Goal: Contribute content: Contribute content

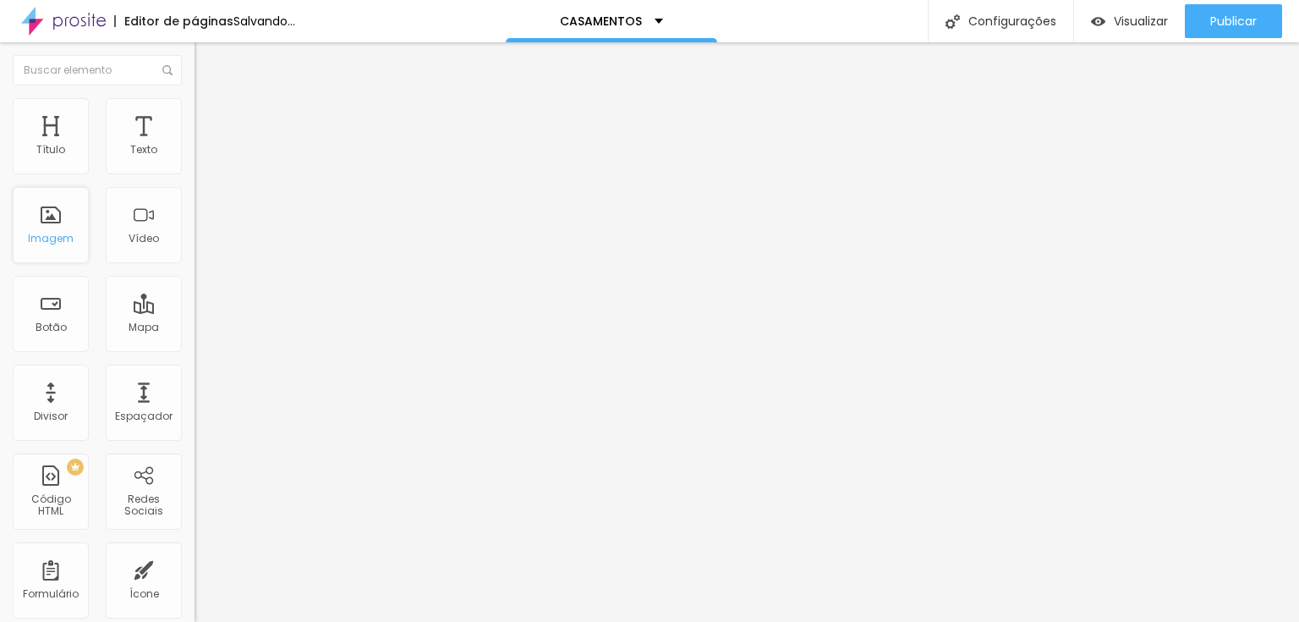
click at [31, 249] on div "Imagem" at bounding box center [51, 225] width 76 height 76
click at [205, 145] on font "Trocar imagem" at bounding box center [246, 138] width 82 height 14
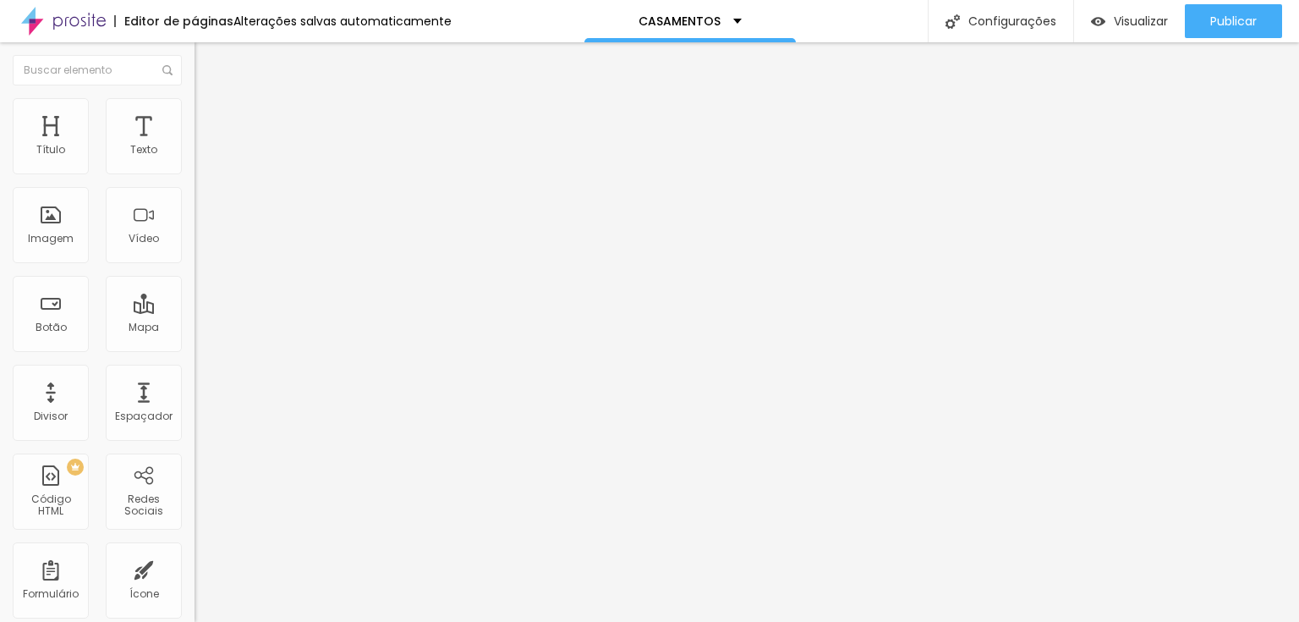
scroll to position [271, 0]
click at [205, 145] on font "Trocar imagem" at bounding box center [246, 138] width 82 height 14
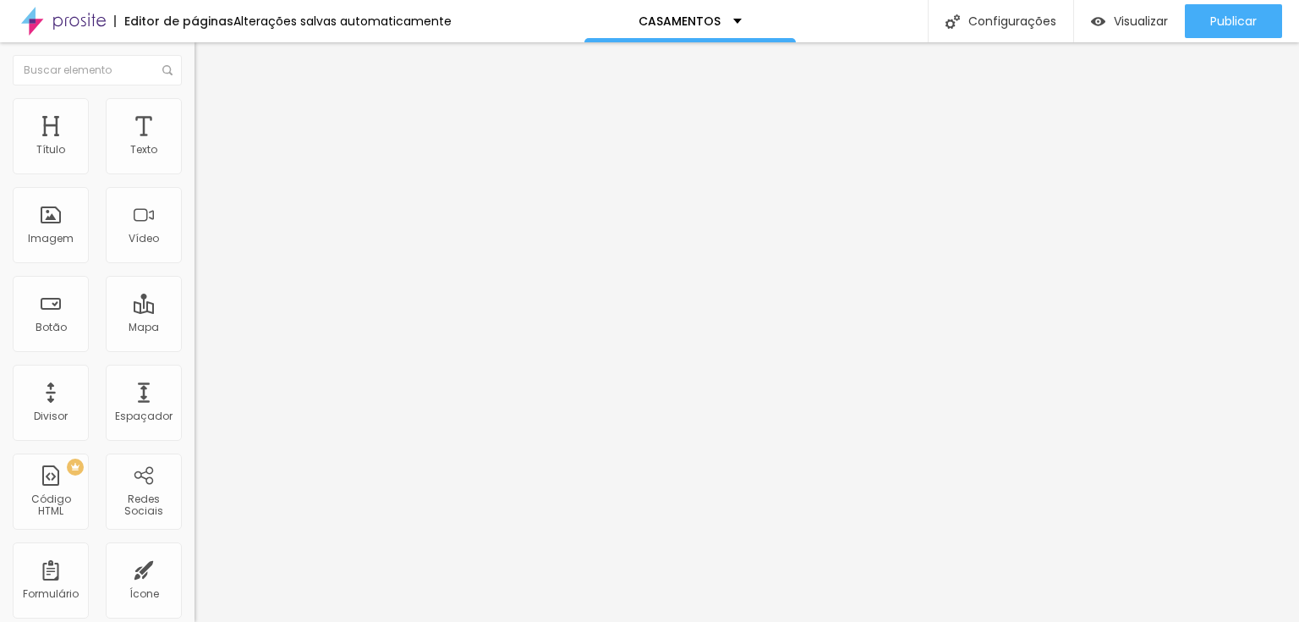
click at [205, 145] on font "Trocar imagem" at bounding box center [246, 138] width 82 height 14
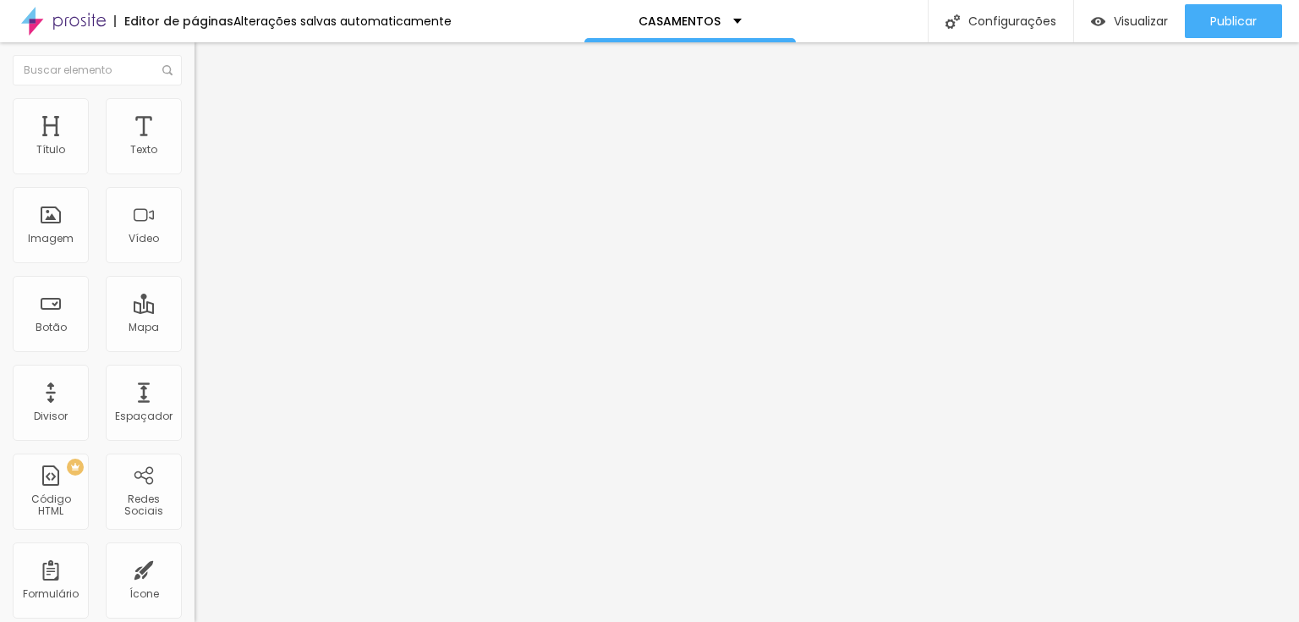
click at [195, 145] on span "Trocar imagem" at bounding box center [241, 138] width 92 height 14
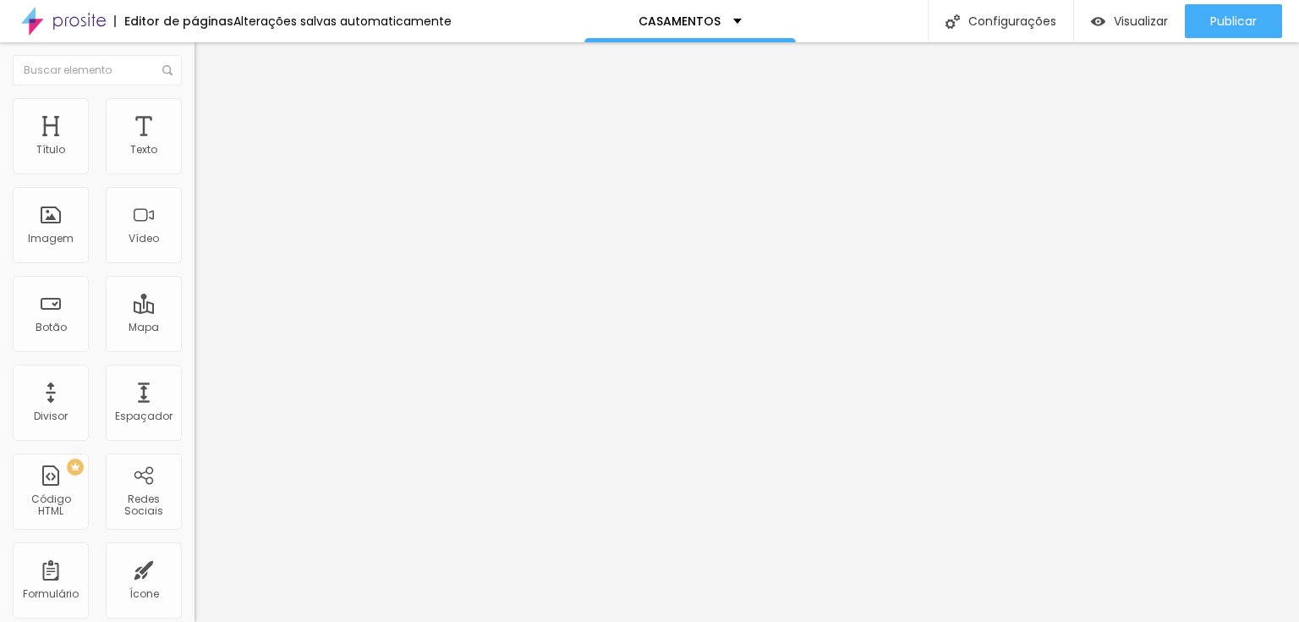
click at [205, 145] on font "Trocar imagem" at bounding box center [246, 138] width 82 height 14
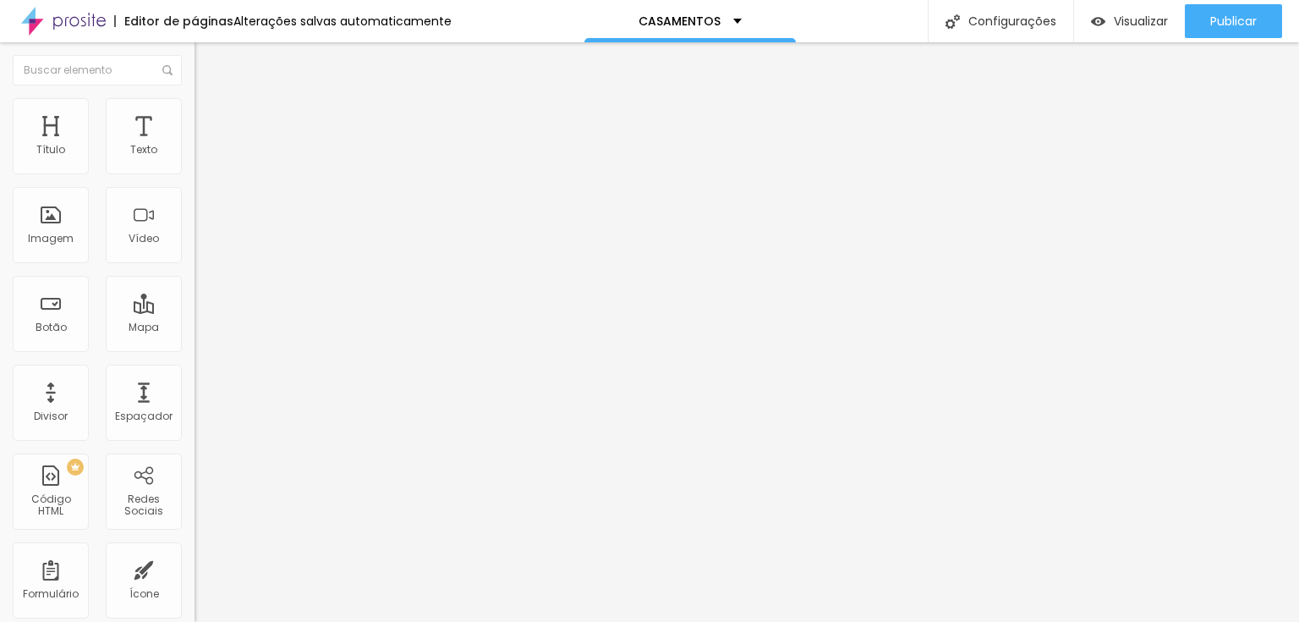
click at [195, 291] on div "Trocar imagem Descrição da imagem (Alt) Alinhamento Proporção Original Cinema 1…" at bounding box center [292, 259] width 195 height 255
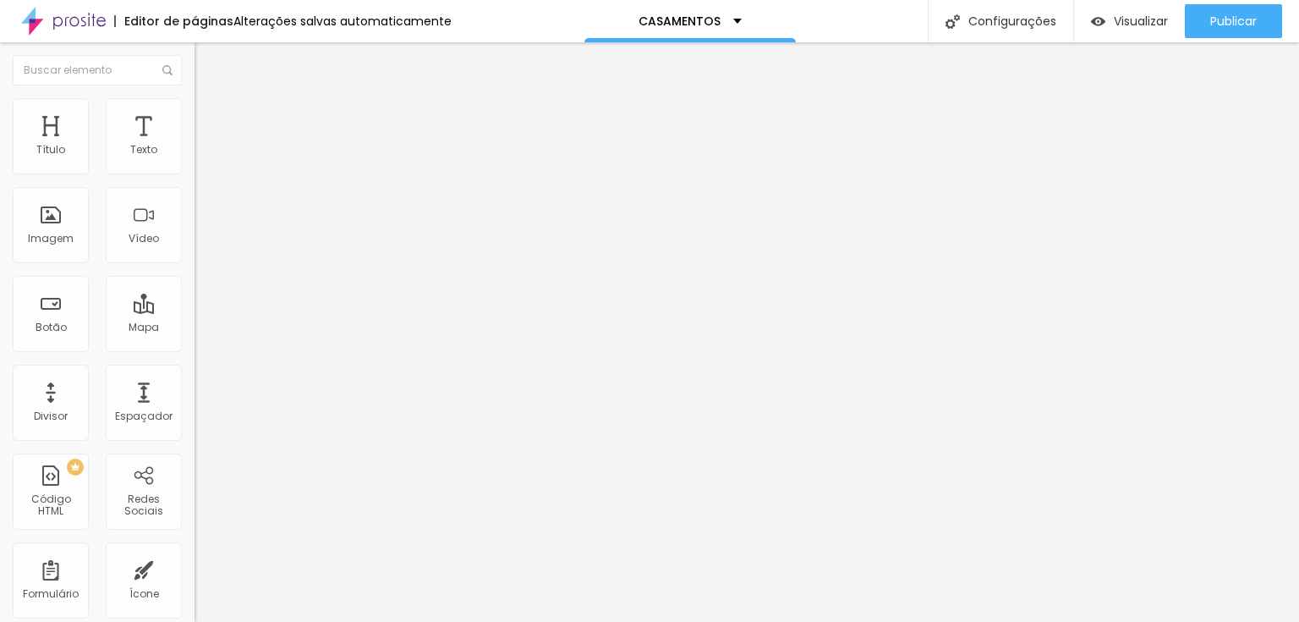
click at [296, 621] on div at bounding box center [649, 632] width 1299 height 0
click at [195, 144] on div "Trocar imagem" at bounding box center [292, 138] width 195 height 12
click at [205, 145] on font "Trocar imagem" at bounding box center [246, 138] width 82 height 14
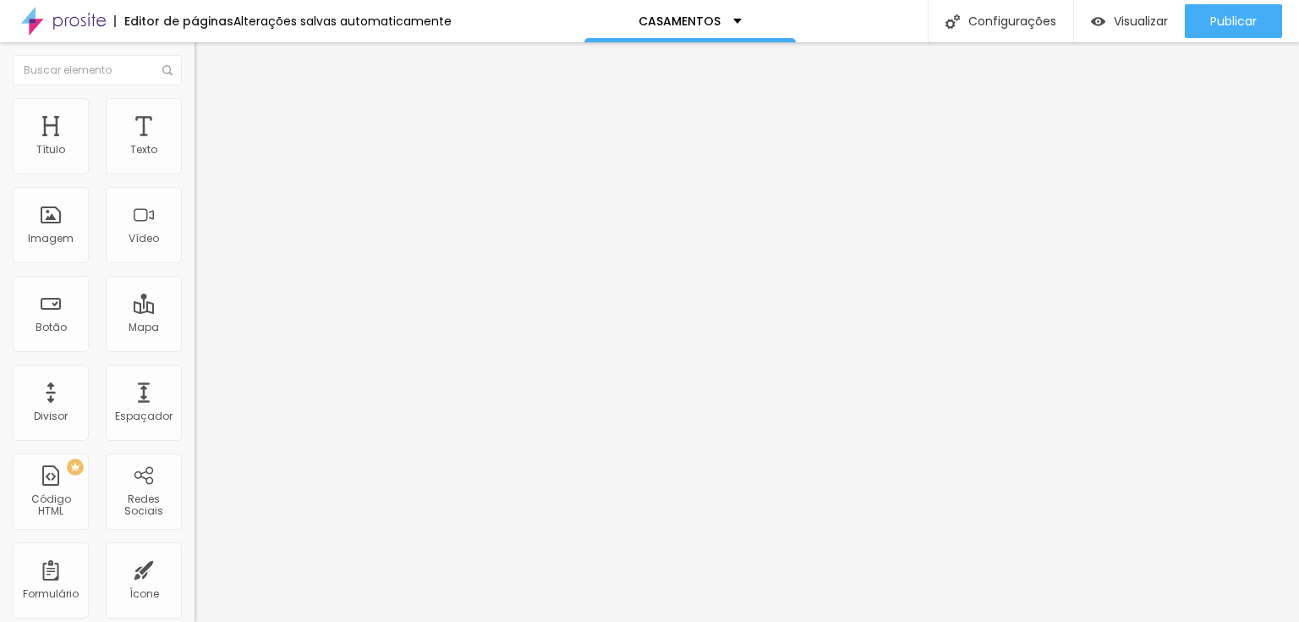
click at [205, 145] on font "Trocar imagem" at bounding box center [246, 138] width 82 height 14
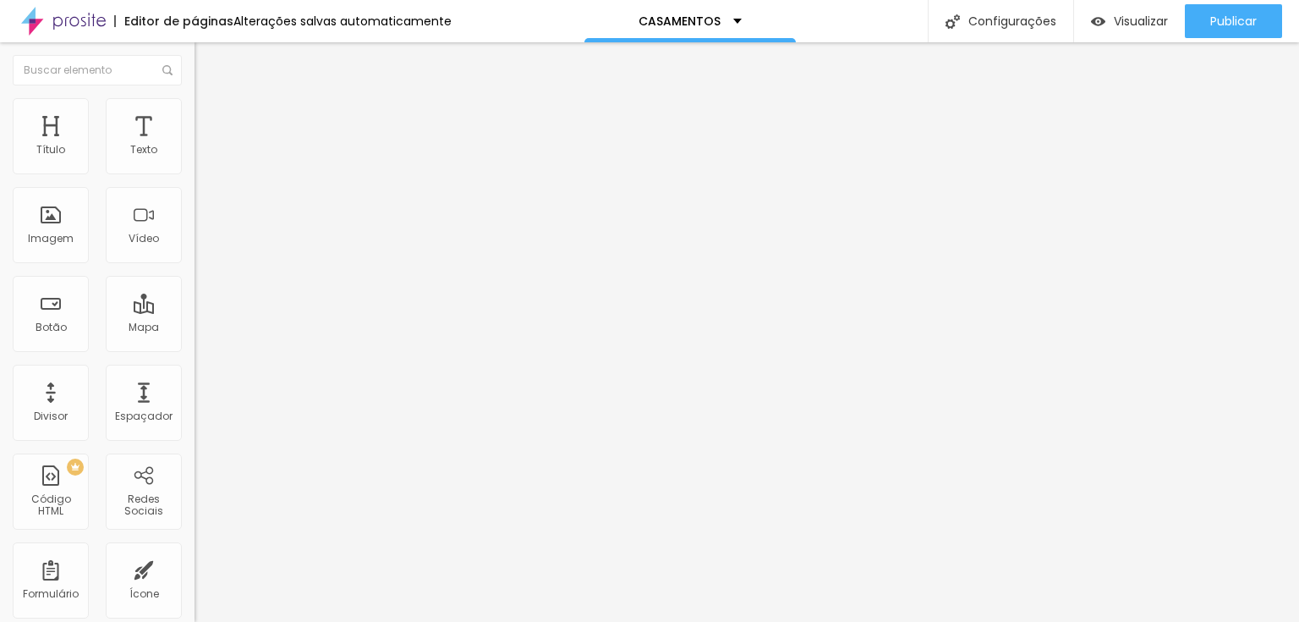
click at [205, 145] on font "Trocar imagem" at bounding box center [246, 138] width 82 height 14
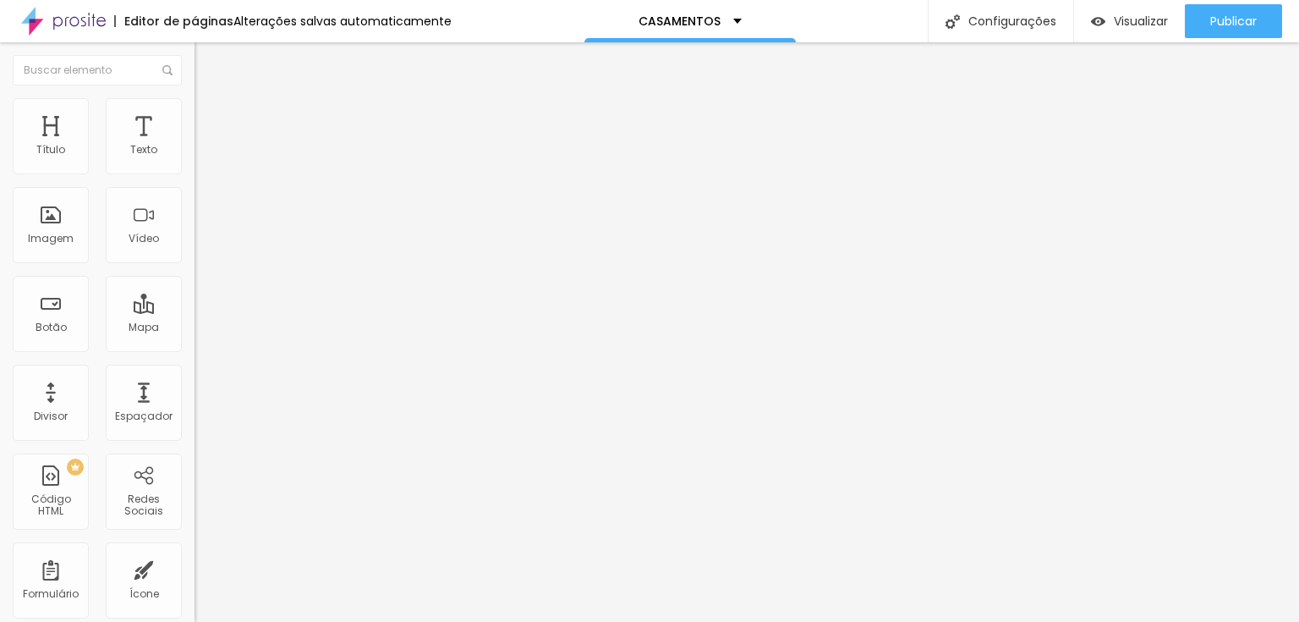
click at [205, 145] on font "Trocar imagem" at bounding box center [246, 138] width 82 height 14
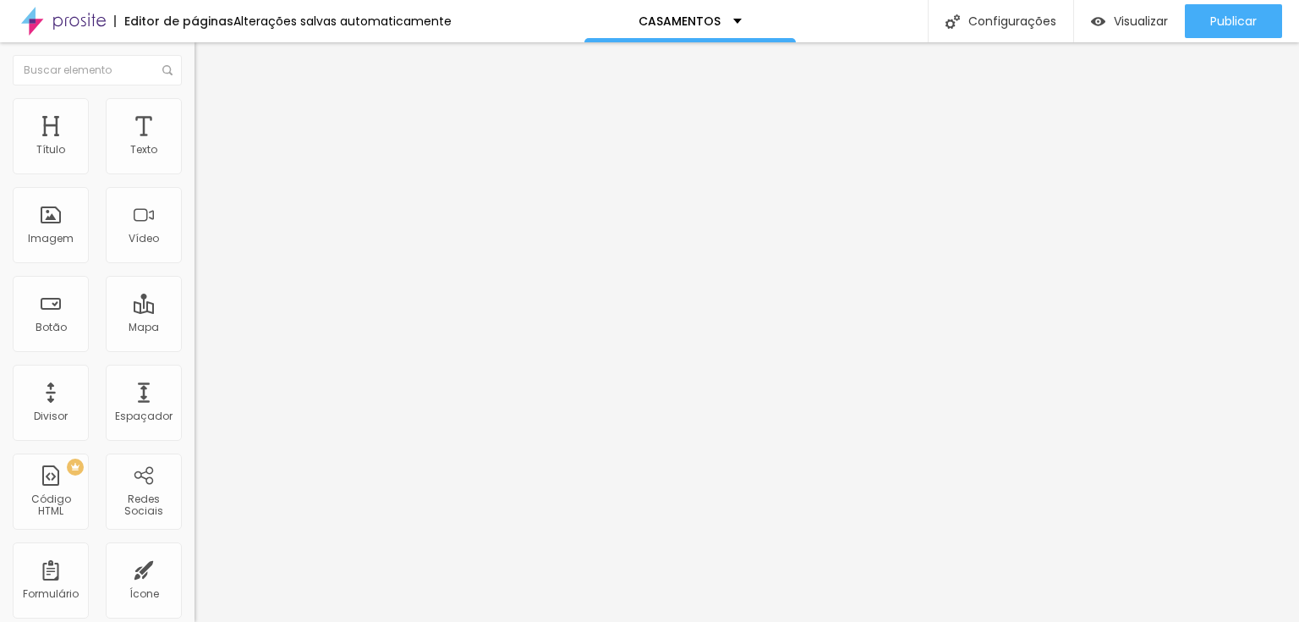
scroll to position [10285, 0]
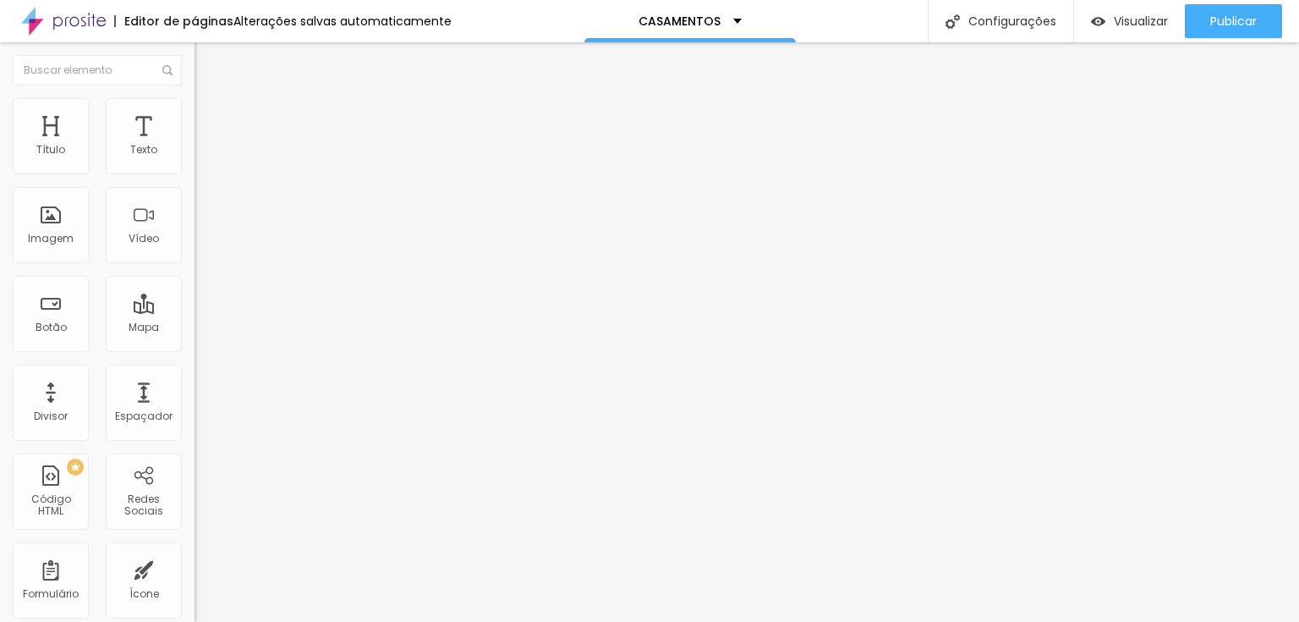
click at [205, 145] on font "Trocar imagem" at bounding box center [246, 138] width 82 height 14
click at [195, 145] on span "Trocar imagem" at bounding box center [241, 138] width 92 height 14
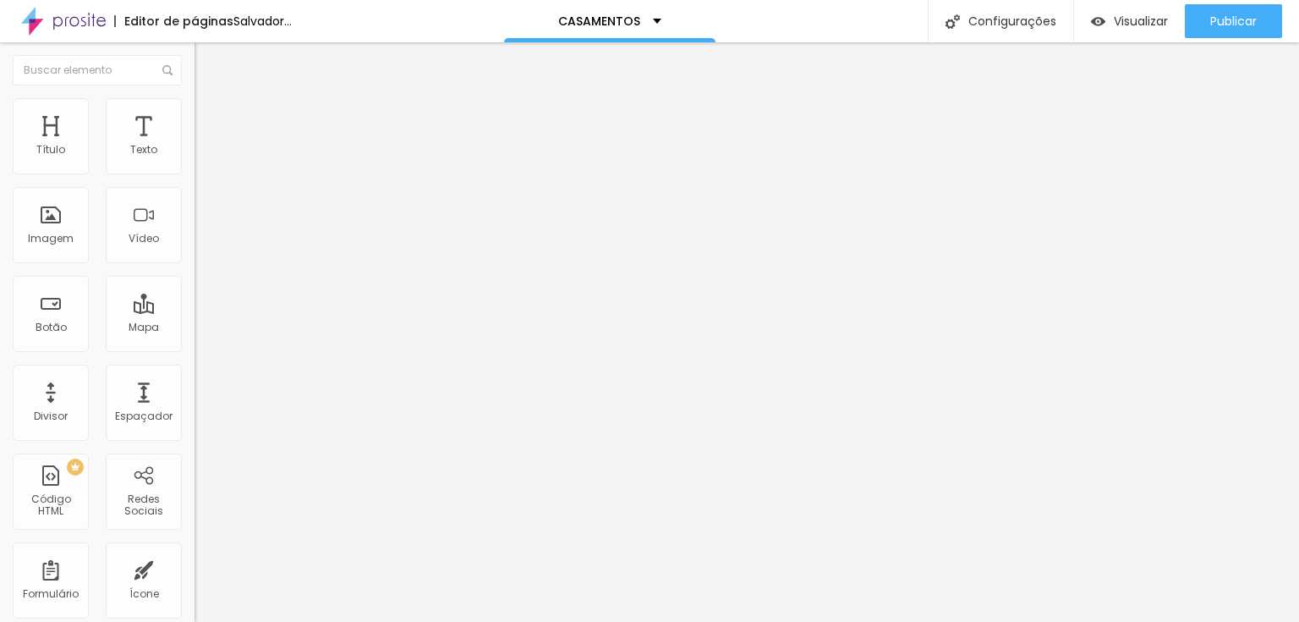
click at [205, 145] on font "Trocar imagem" at bounding box center [246, 138] width 82 height 14
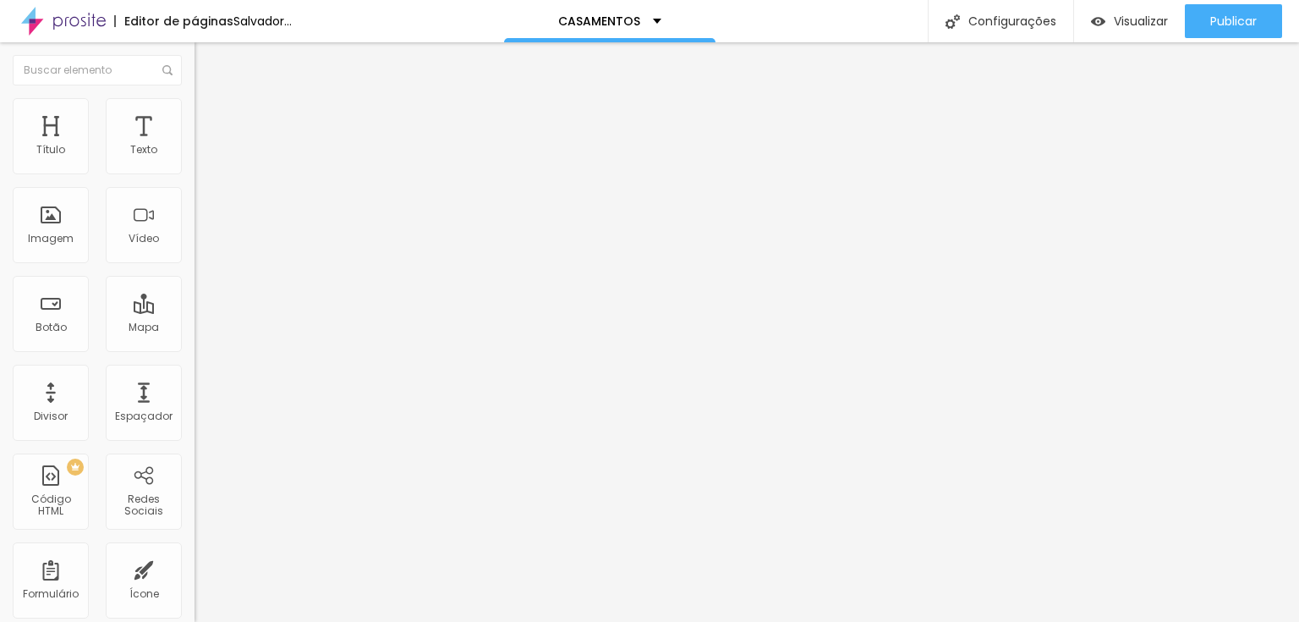
click at [205, 145] on font "Trocar imagem" at bounding box center [246, 138] width 82 height 14
click at [195, 145] on span "Trocar imagem" at bounding box center [241, 138] width 92 height 14
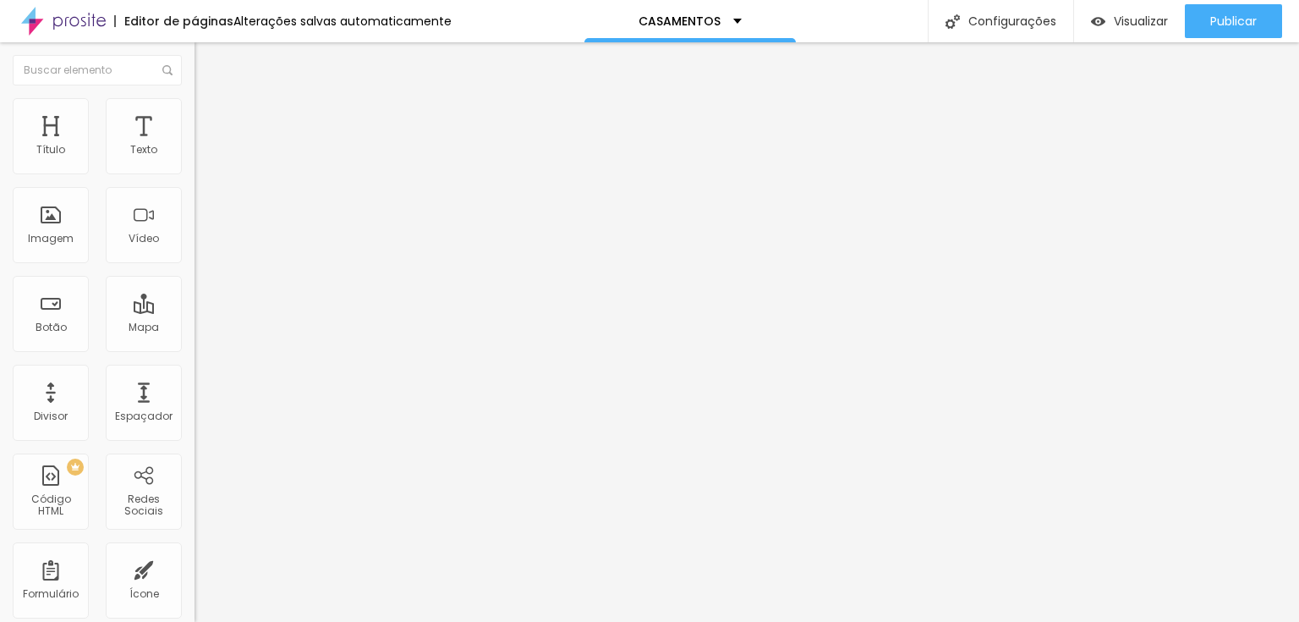
click at [205, 145] on font "Trocar imagem" at bounding box center [246, 138] width 82 height 14
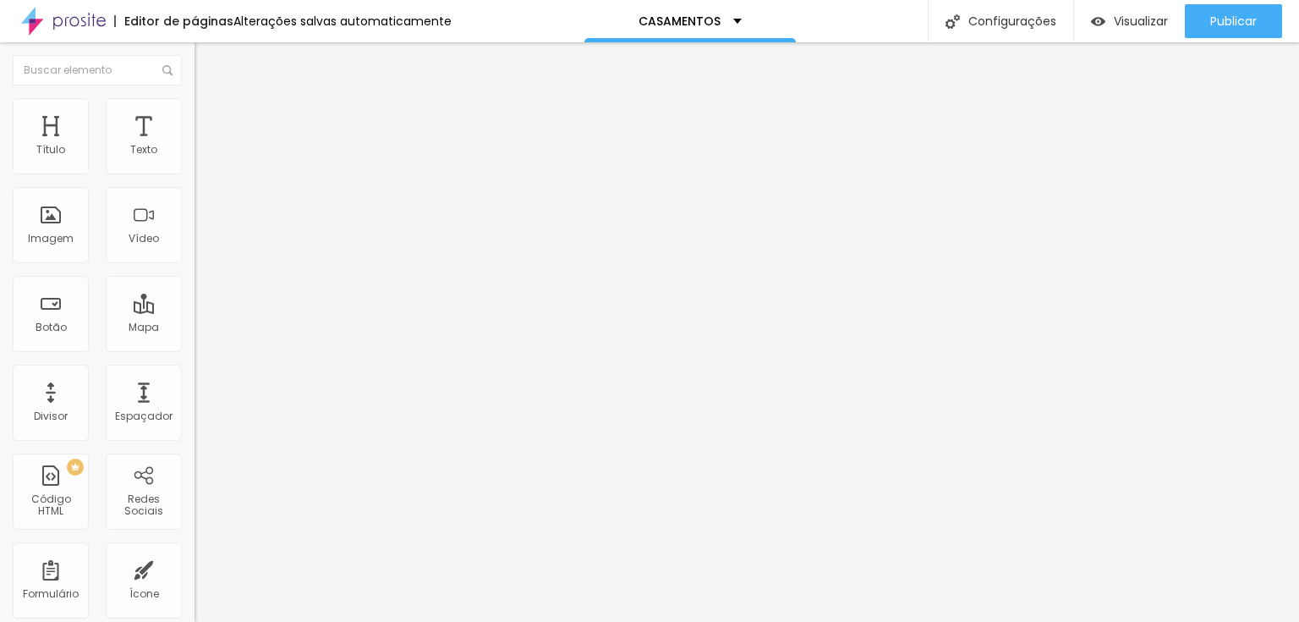
click at [205, 145] on font "Trocar imagem" at bounding box center [246, 138] width 82 height 14
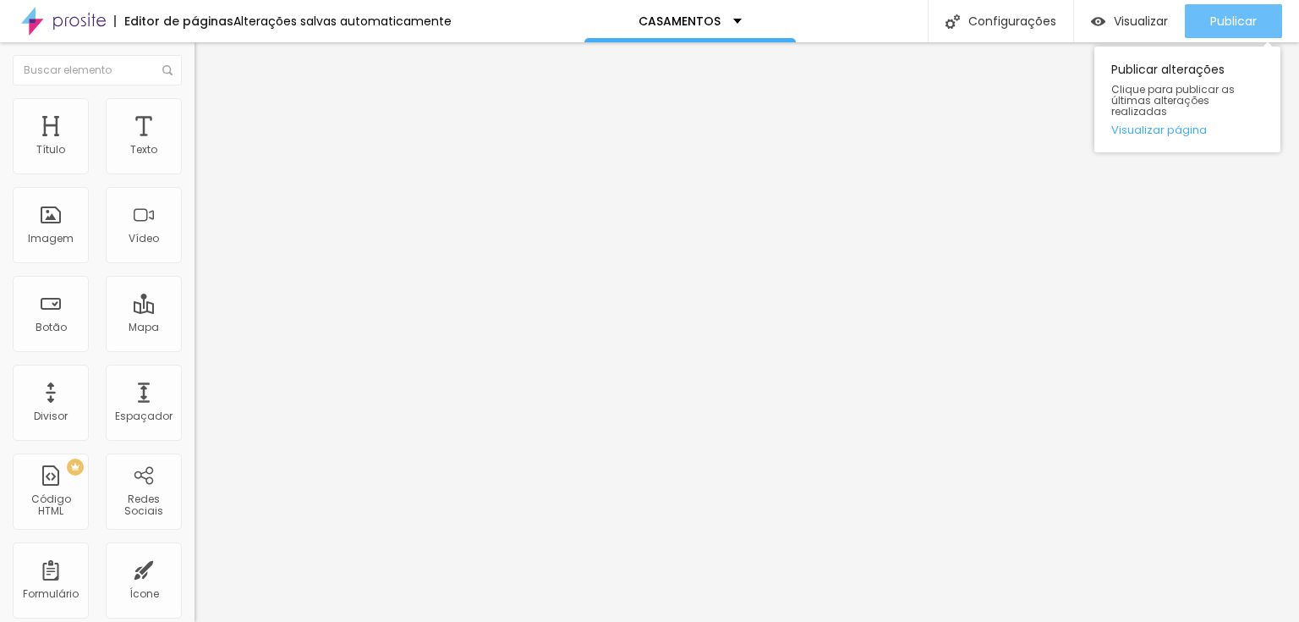
click at [1221, 24] on font "Publicar" at bounding box center [1233, 21] width 47 height 17
